Goal: Browse casually

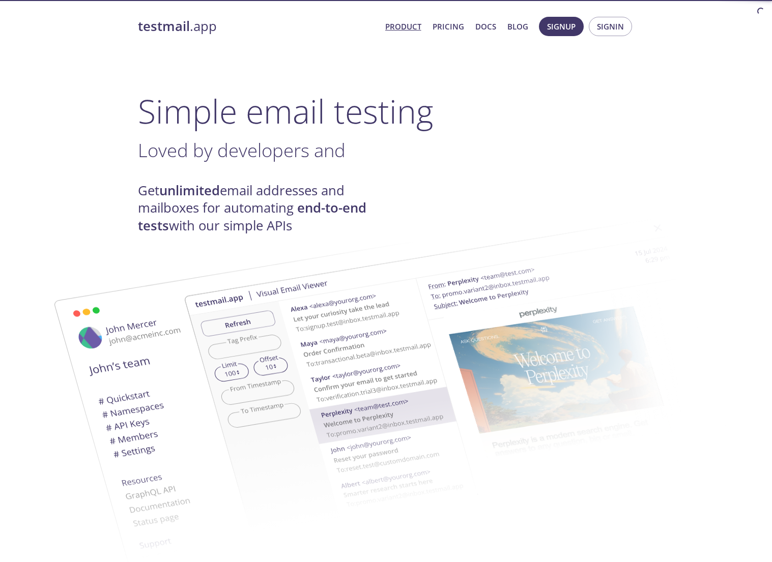
click at [180, 128] on h1 "Simple email testing" at bounding box center [386, 111] width 497 height 39
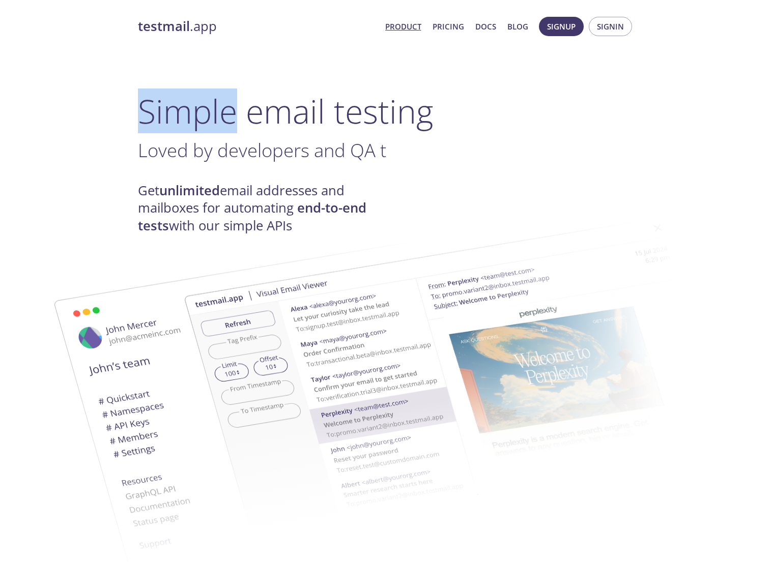
click at [180, 128] on h1 "Simple email testing" at bounding box center [386, 111] width 497 height 39
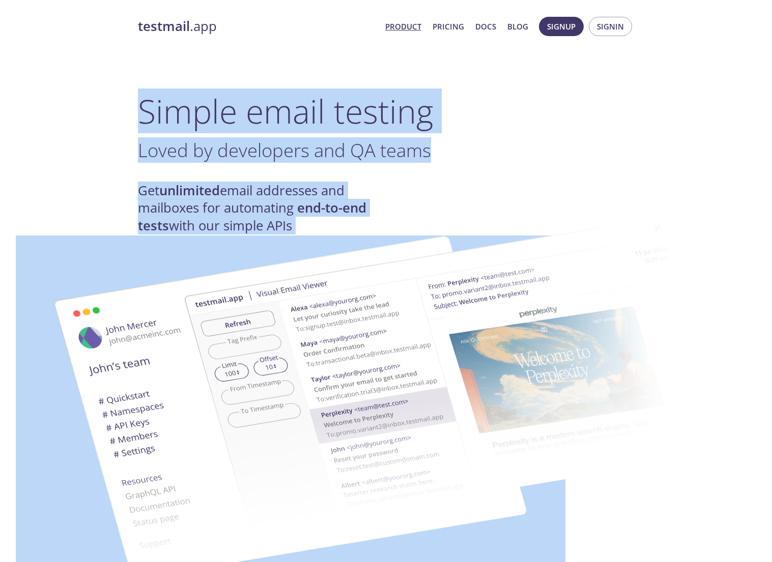
drag, startPoint x: 180, startPoint y: 128, endPoint x: 319, endPoint y: 194, distance: 154.5
click at [319, 194] on h4 "Get unlimited email addresses and mailboxes for automating end-to-end tests wit…" at bounding box center [262, 208] width 248 height 52
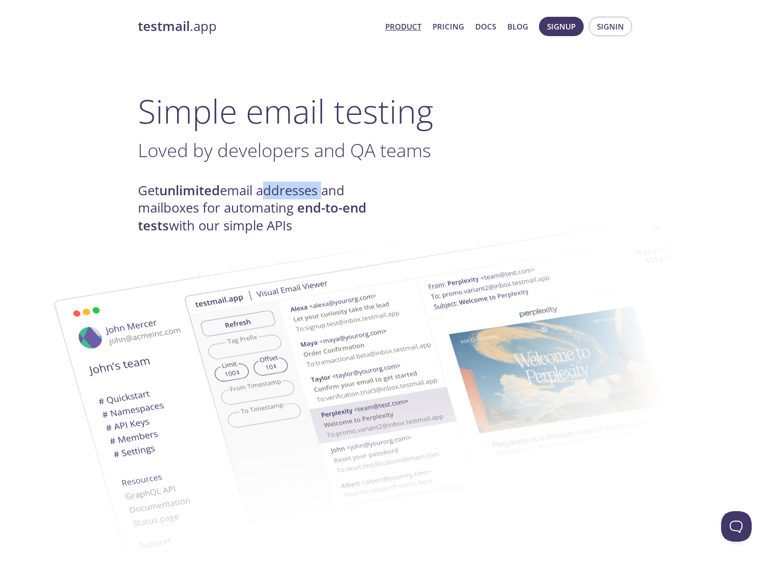
click at [319, 194] on h4 "Get unlimited email addresses and mailboxes for automating end-to-end tests wit…" at bounding box center [262, 208] width 248 height 52
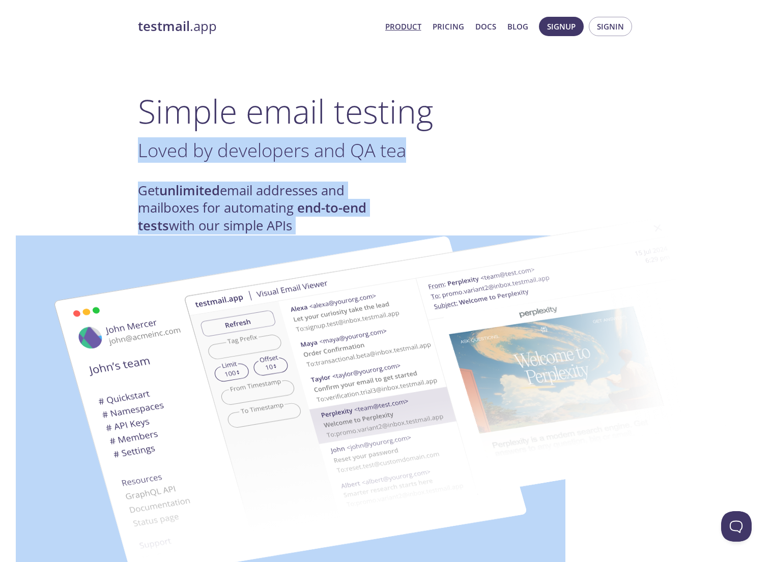
drag, startPoint x: 319, startPoint y: 194, endPoint x: 283, endPoint y: 142, distance: 63.2
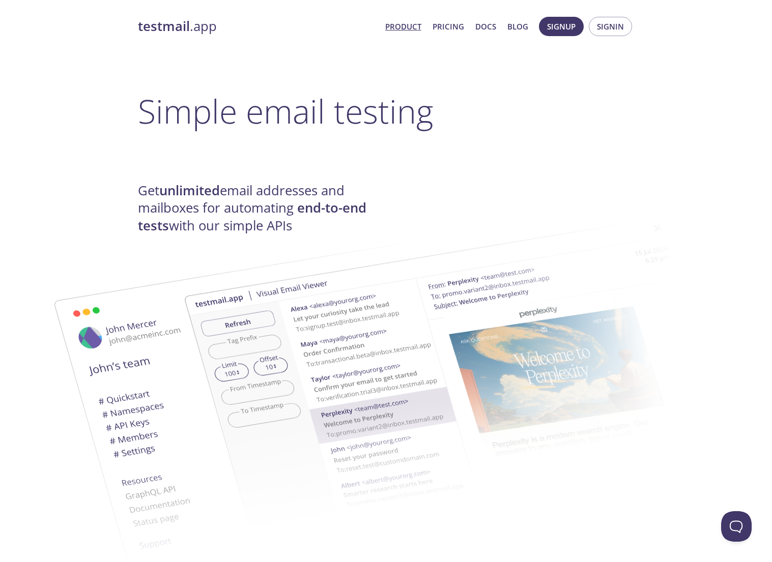
click at [192, 118] on h1 "Simple email testing" at bounding box center [386, 111] width 497 height 39
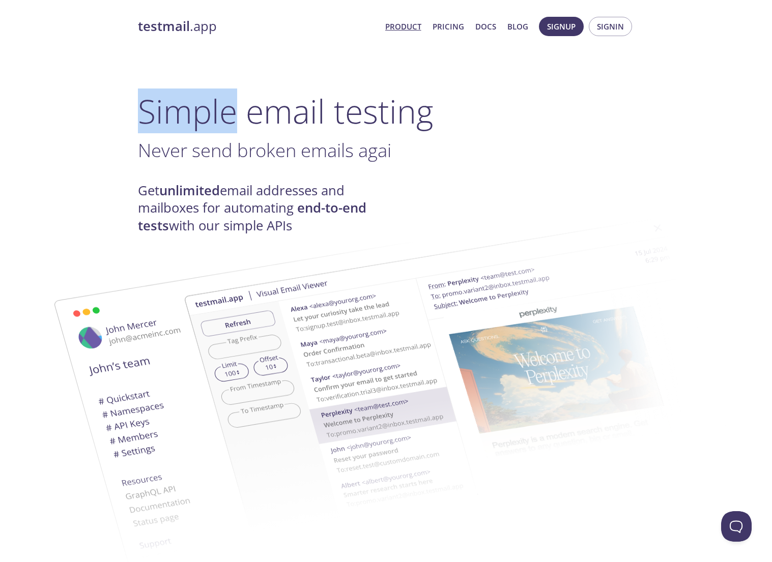
click at [192, 118] on h1 "Simple email testing" at bounding box center [386, 111] width 497 height 39
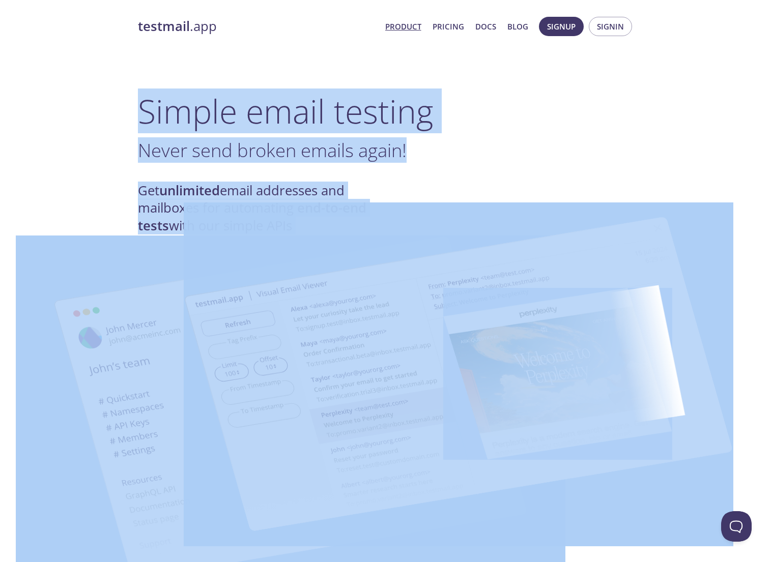
drag, startPoint x: 192, startPoint y: 118, endPoint x: 260, endPoint y: 194, distance: 102.3
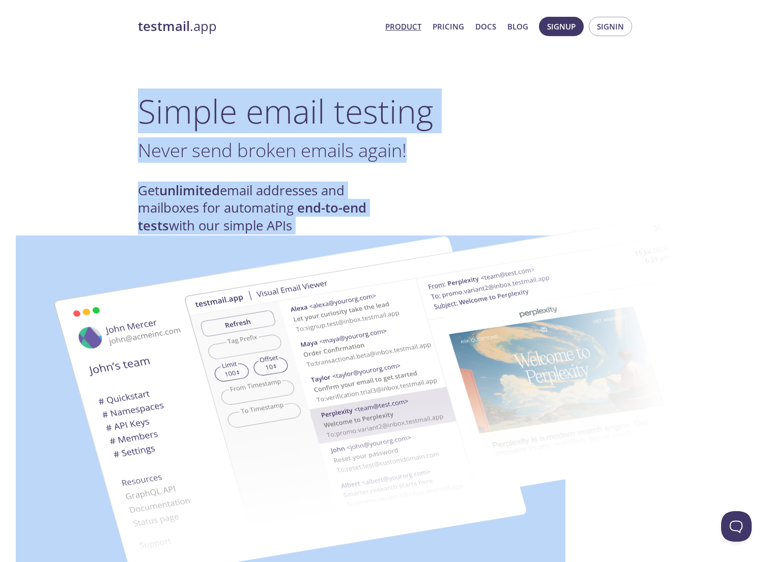
click at [260, 194] on h4 "Get unlimited email addresses and mailboxes for automating end-to-end tests wit…" at bounding box center [262, 208] width 248 height 52
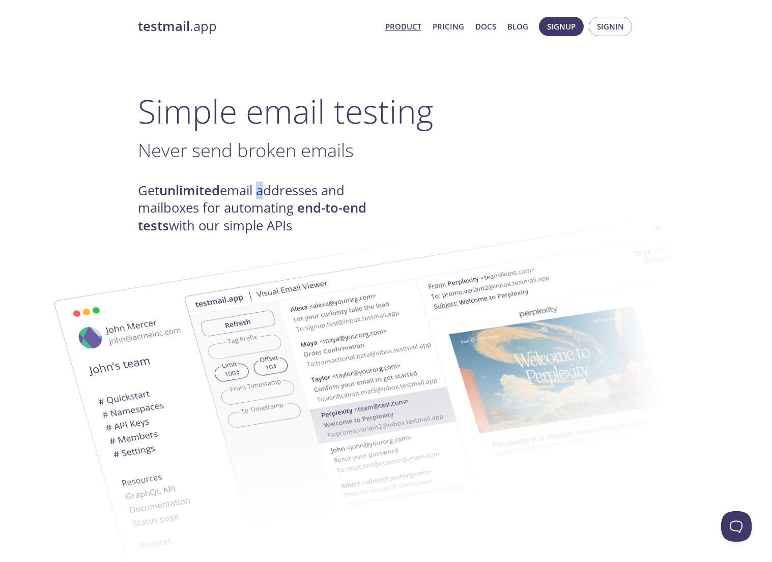
click at [260, 194] on h4 "Get unlimited email addresses and mailboxes for automating end-to-end tests wit…" at bounding box center [262, 208] width 248 height 52
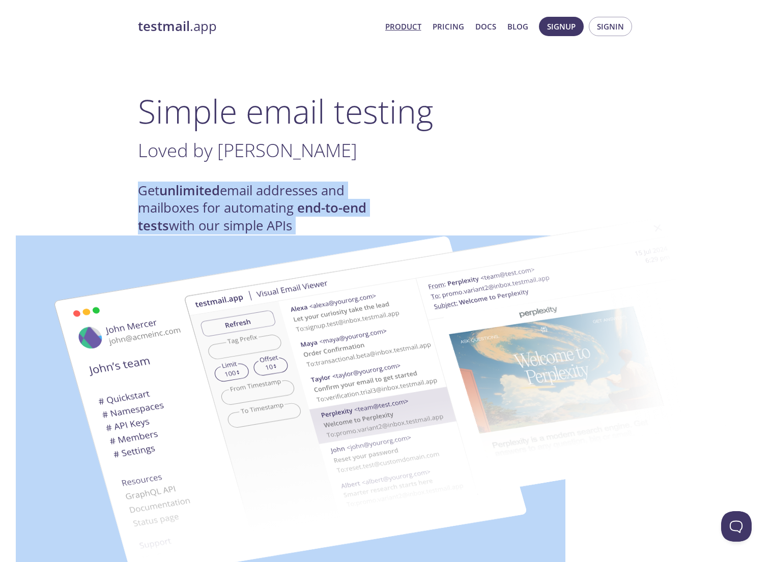
drag, startPoint x: 260, startPoint y: 194, endPoint x: 226, endPoint y: 182, distance: 36.2
click at [226, 182] on h4 "Get unlimited email addresses and mailboxes for automating end-to-end tests wit…" at bounding box center [262, 208] width 248 height 52
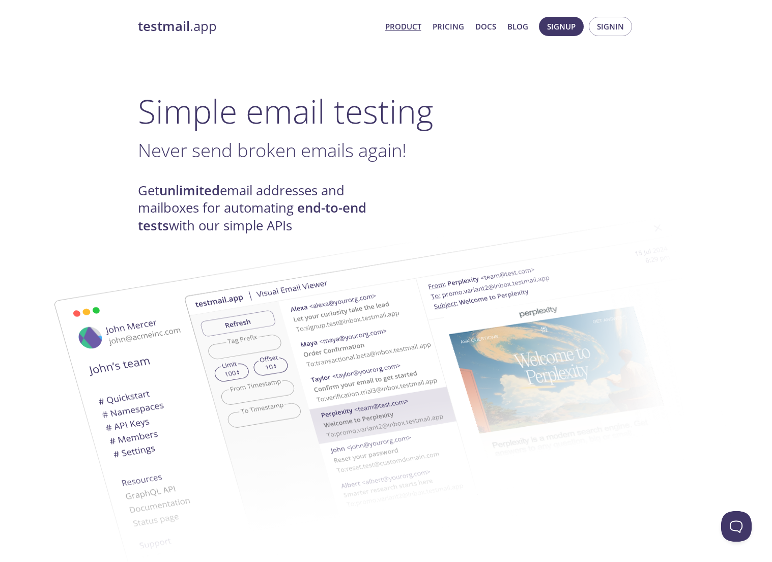
click at [134, 252] on img at bounding box center [289, 408] width 549 height 344
